Goal: Register for event/course

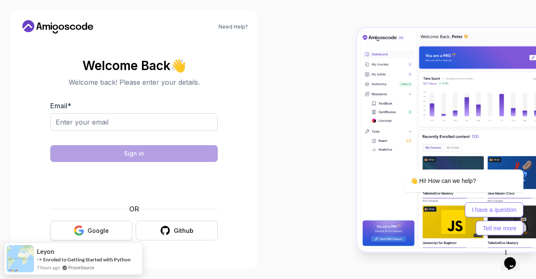
click at [98, 231] on div "Google" at bounding box center [98, 230] width 21 height 8
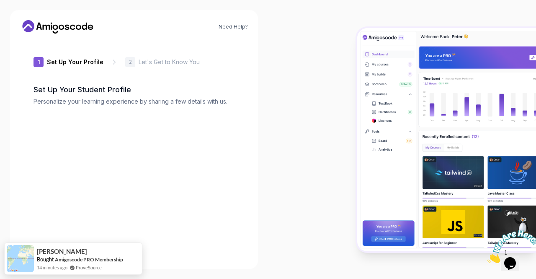
type input "wildotter8817a"
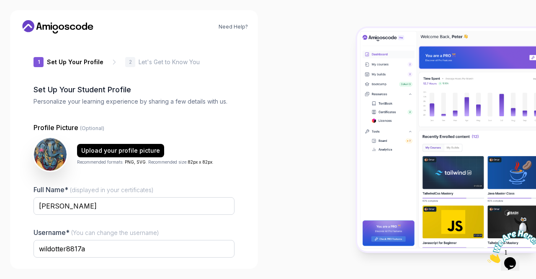
scroll to position [70, 0]
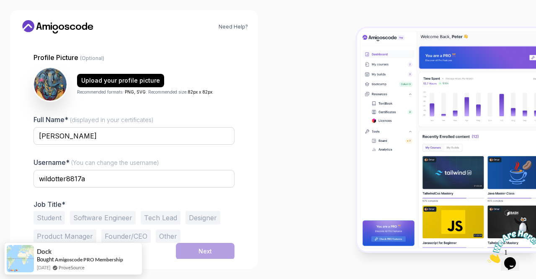
click at [47, 217] on button "Student" at bounding box center [49, 217] width 31 height 13
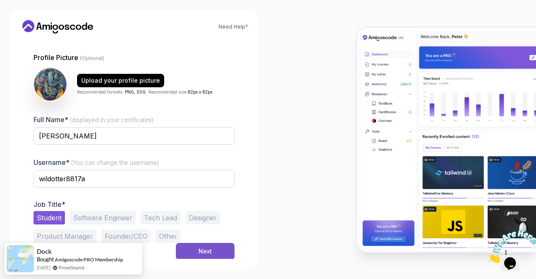
click at [199, 249] on div "Next" at bounding box center [205, 251] width 13 height 8
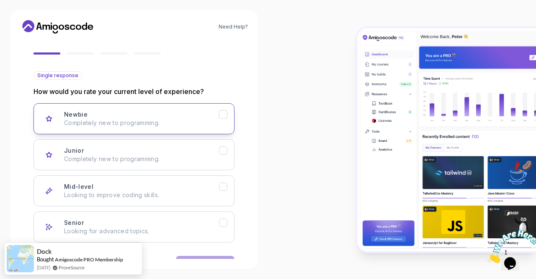
click at [154, 128] on button "Newbie Completely new to programming." at bounding box center [134, 118] width 201 height 31
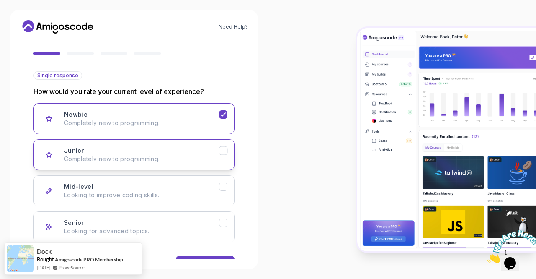
scroll to position [96, 0]
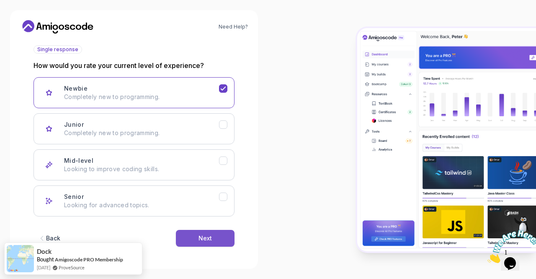
click at [216, 239] on button "Next" at bounding box center [205, 238] width 59 height 17
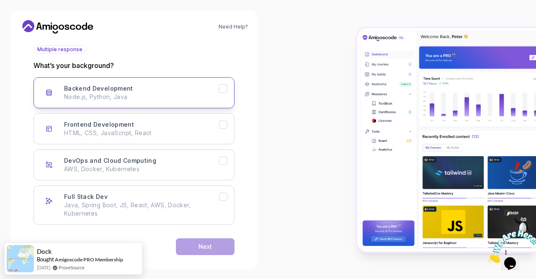
click at [184, 106] on button "Backend Development Node.js, Python, Java" at bounding box center [134, 92] width 201 height 31
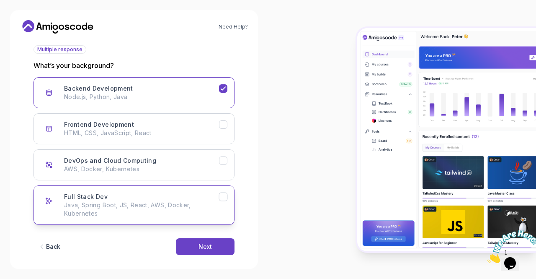
click at [194, 203] on p "Java, Spring Boot, JS, React, AWS, Docker, Kubernetes" at bounding box center [141, 209] width 155 height 17
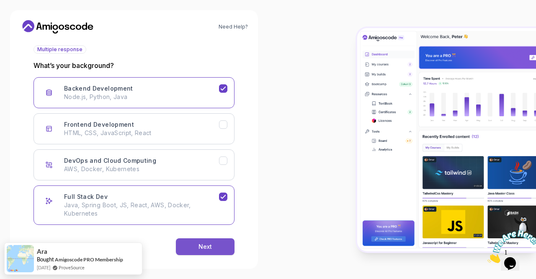
click at [209, 249] on div "Next" at bounding box center [205, 246] width 13 height 8
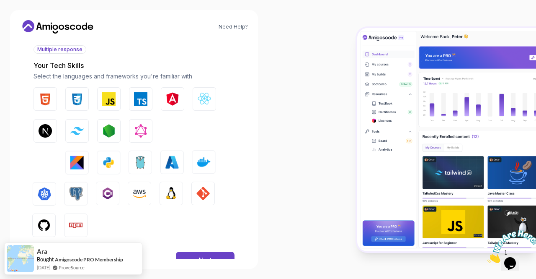
scroll to position [104, 0]
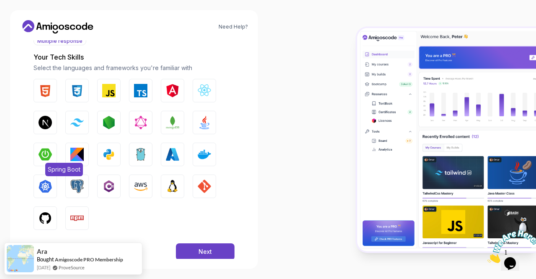
click at [47, 153] on img "button" at bounding box center [45, 154] width 13 height 13
click at [168, 124] on img "button" at bounding box center [172, 122] width 13 height 13
click at [202, 254] on div "Next" at bounding box center [205, 251] width 13 height 8
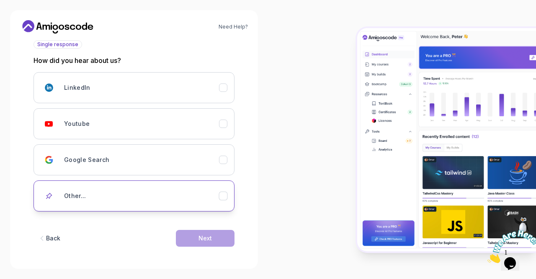
click at [168, 205] on button "Other..." at bounding box center [134, 195] width 201 height 31
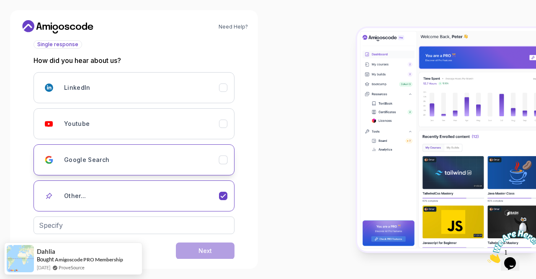
click at [165, 155] on div "Google Search" at bounding box center [141, 159] width 155 height 17
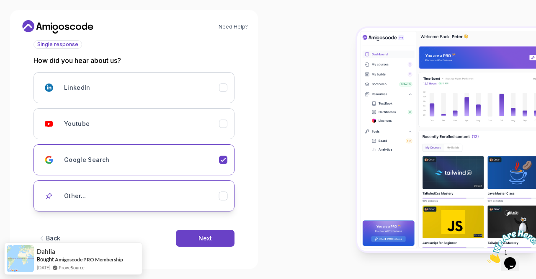
click at [187, 203] on button "Other..." at bounding box center [134, 195] width 201 height 31
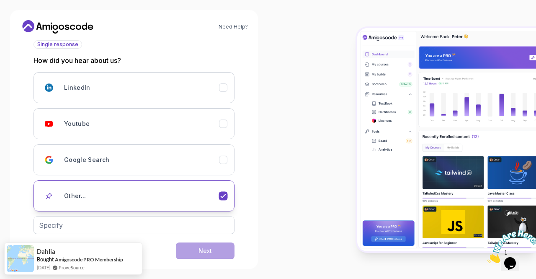
click at [190, 195] on div "Other..." at bounding box center [141, 195] width 155 height 17
click at [171, 90] on div "LinkedIn" at bounding box center [141, 87] width 155 height 17
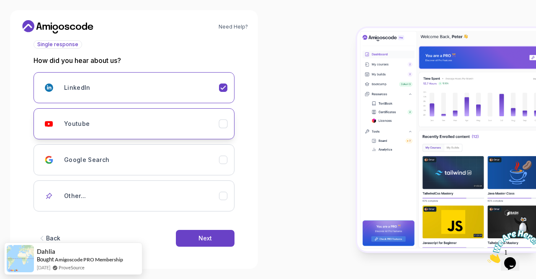
click at [173, 124] on div "Youtube" at bounding box center [141, 123] width 155 height 17
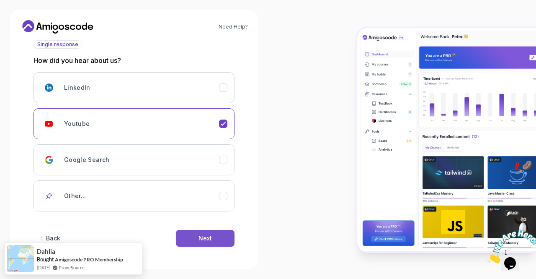
click at [219, 239] on button "Next" at bounding box center [205, 238] width 59 height 17
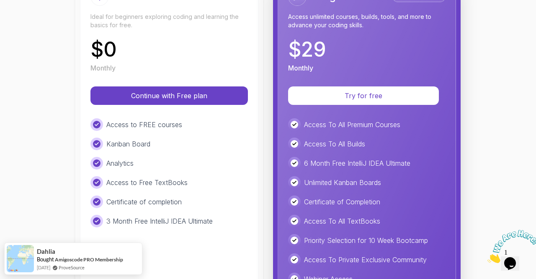
scroll to position [133, 0]
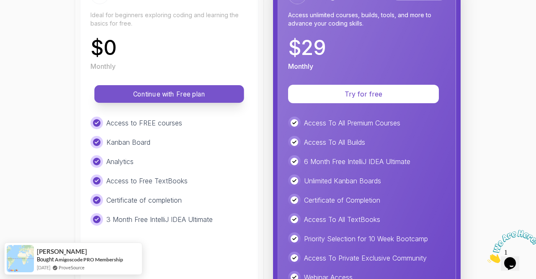
click at [160, 97] on p "Continue with Free plan" at bounding box center [169, 94] width 131 height 10
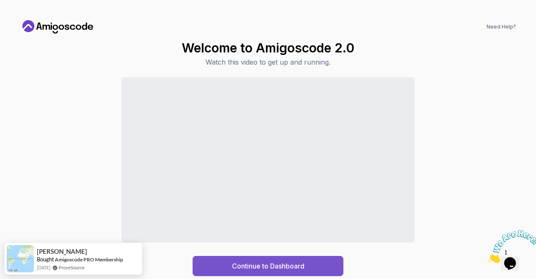
click at [265, 264] on div "Continue to Dashboard" at bounding box center [268, 266] width 72 height 10
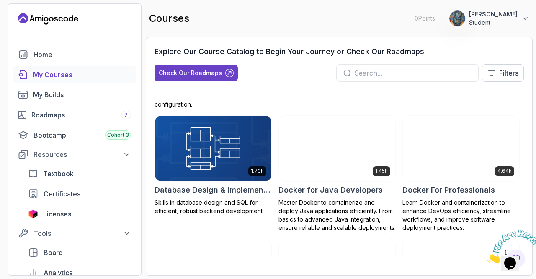
scroll to position [216, 0]
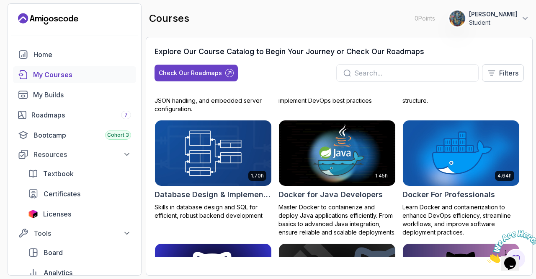
click at [245, 165] on img at bounding box center [213, 153] width 122 height 68
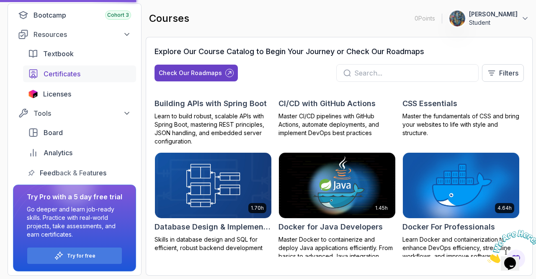
scroll to position [0, 0]
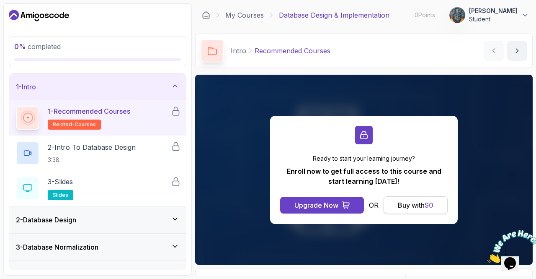
click at [417, 200] on div "Buy with $ 0" at bounding box center [416, 205] width 36 height 10
